Goal: Navigation & Orientation: Find specific page/section

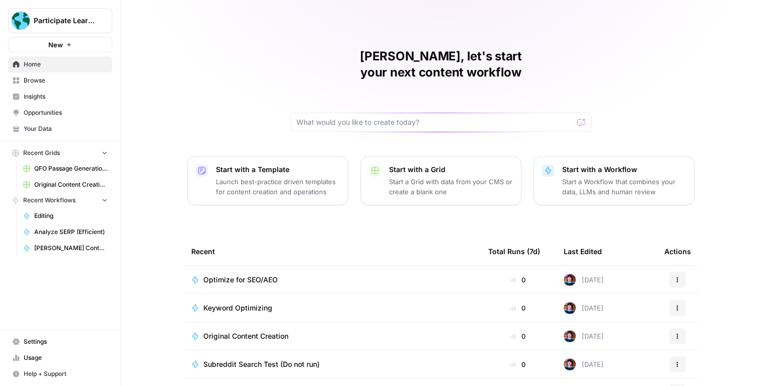
click at [75, 79] on span "Browse" at bounding box center [66, 80] width 84 height 9
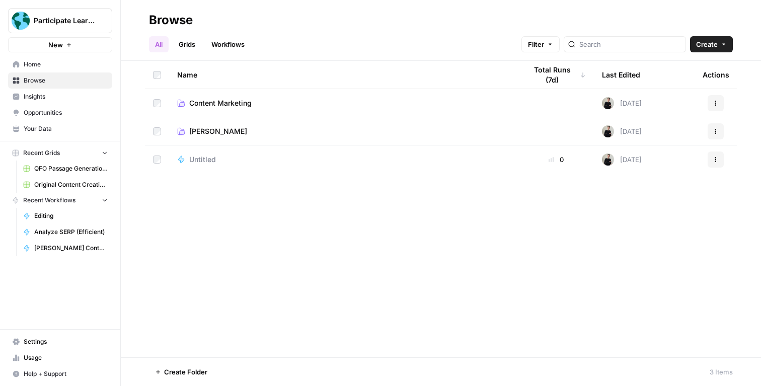
click at [76, 67] on span "Home" at bounding box center [66, 64] width 84 height 9
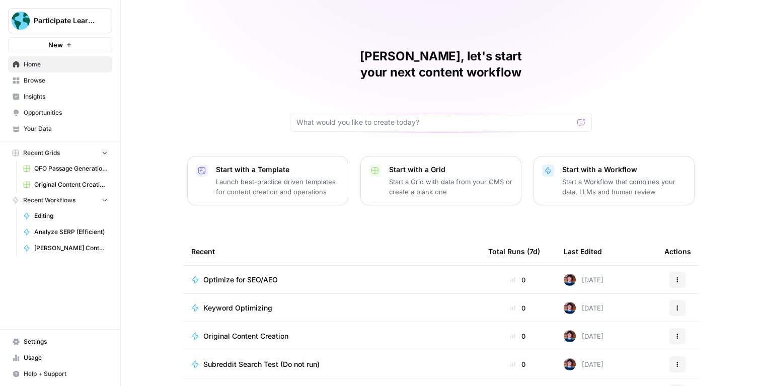
click at [78, 129] on span "Your Data" at bounding box center [66, 128] width 84 height 9
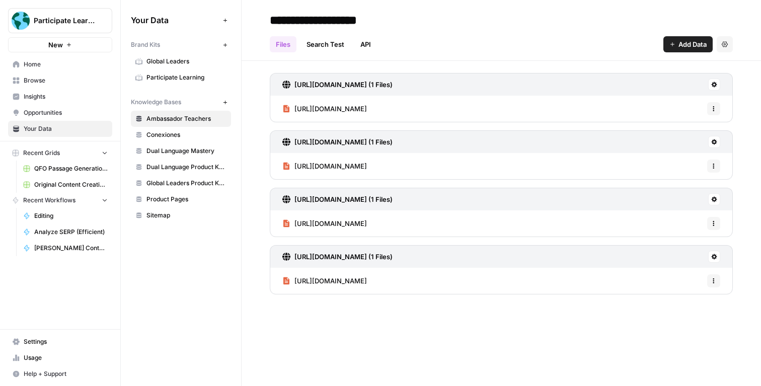
click at [215, 77] on span "Participate Learning" at bounding box center [186, 77] width 80 height 9
